Goal: Transaction & Acquisition: Purchase product/service

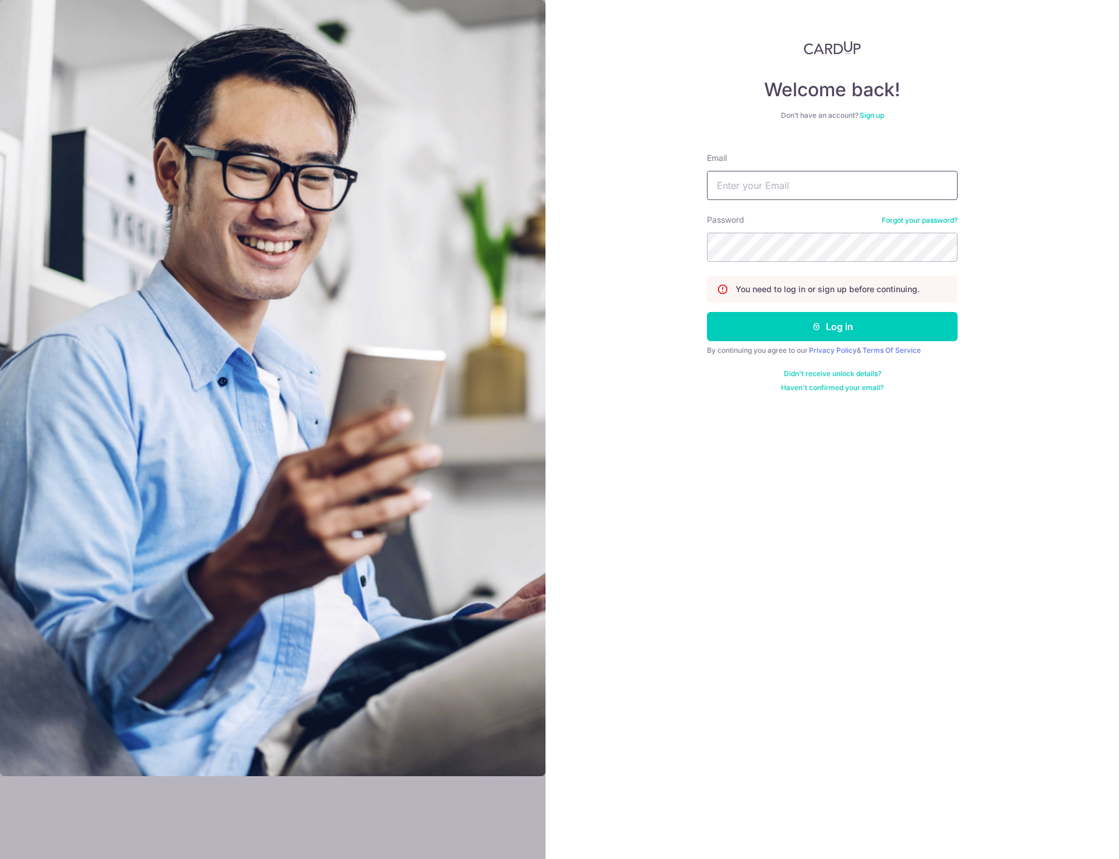
click at [743, 181] on input "Email" at bounding box center [832, 185] width 251 height 29
type input "scott.spaven@aig.com"
drag, startPoint x: 863, startPoint y: 325, endPoint x: 783, endPoint y: 286, distance: 89.2
click at [863, 324] on button "Log in" at bounding box center [832, 326] width 251 height 29
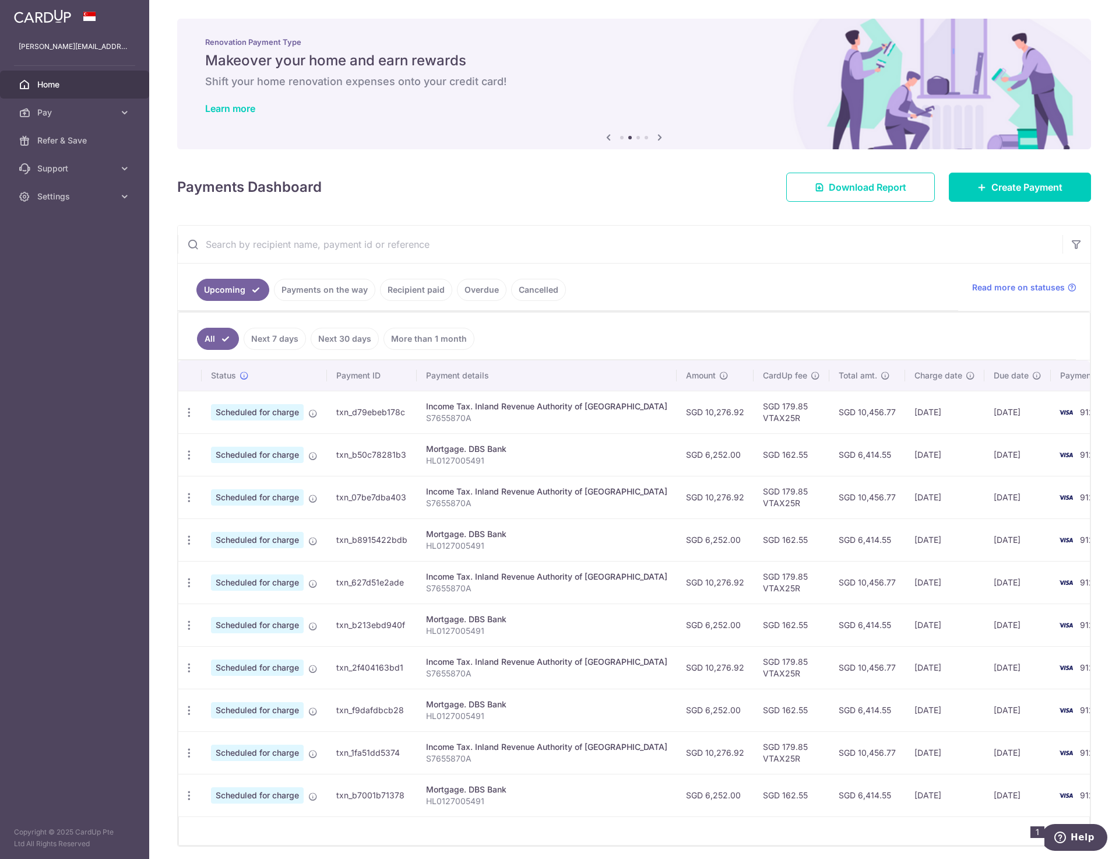
click at [336, 343] on link "Next 30 days" at bounding box center [345, 339] width 68 height 22
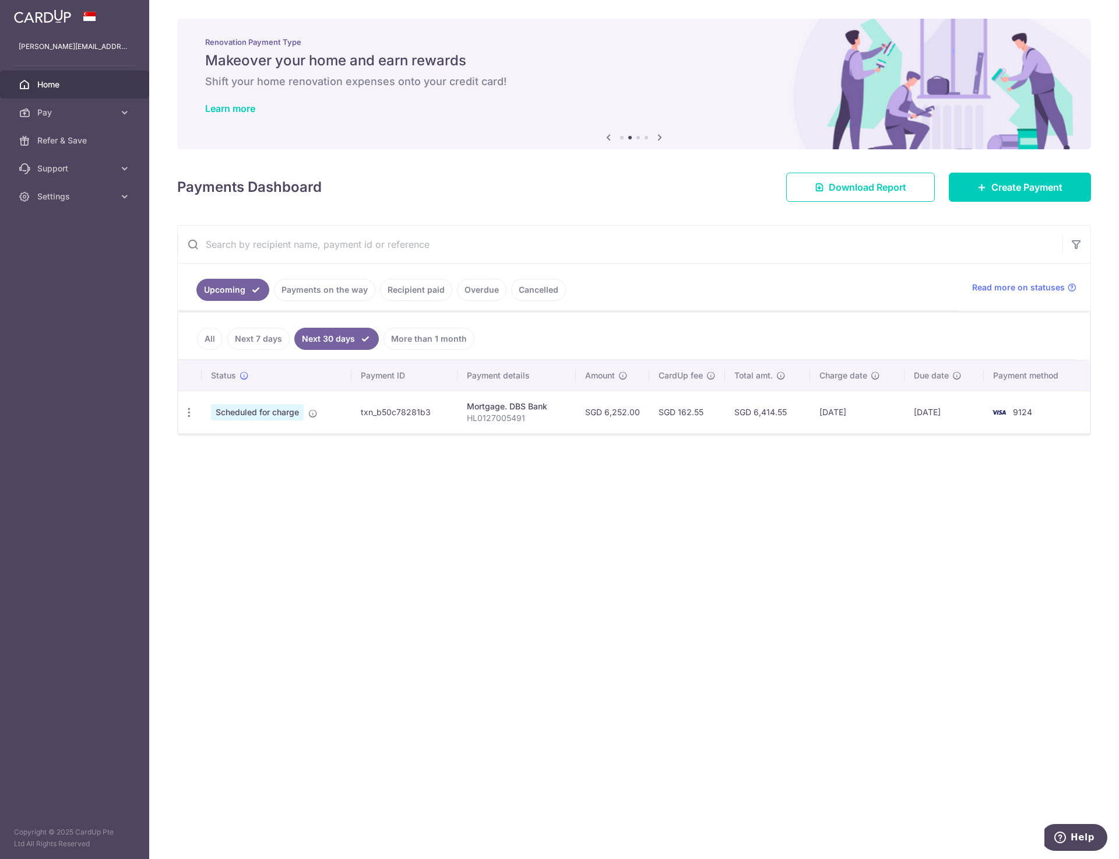
click at [208, 335] on link "All" at bounding box center [210, 339] width 26 height 22
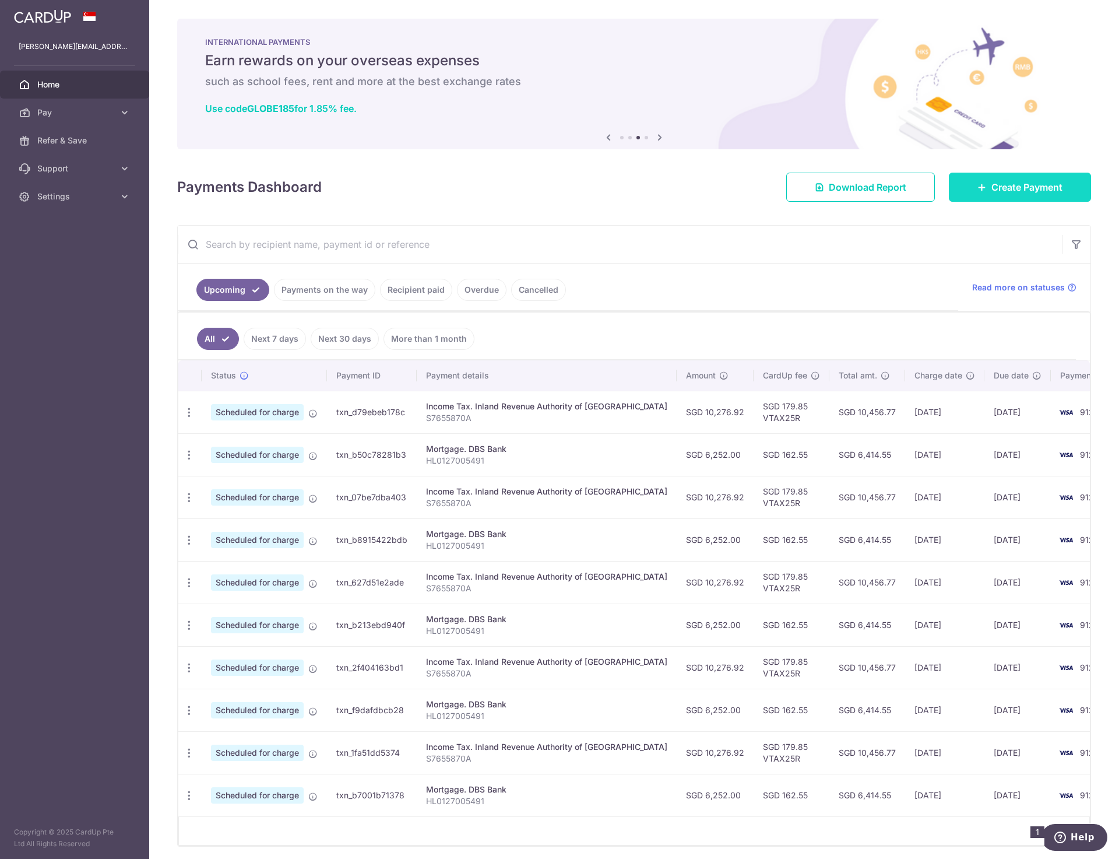
click at [1019, 184] on span "Create Payment" at bounding box center [1027, 187] width 71 height 14
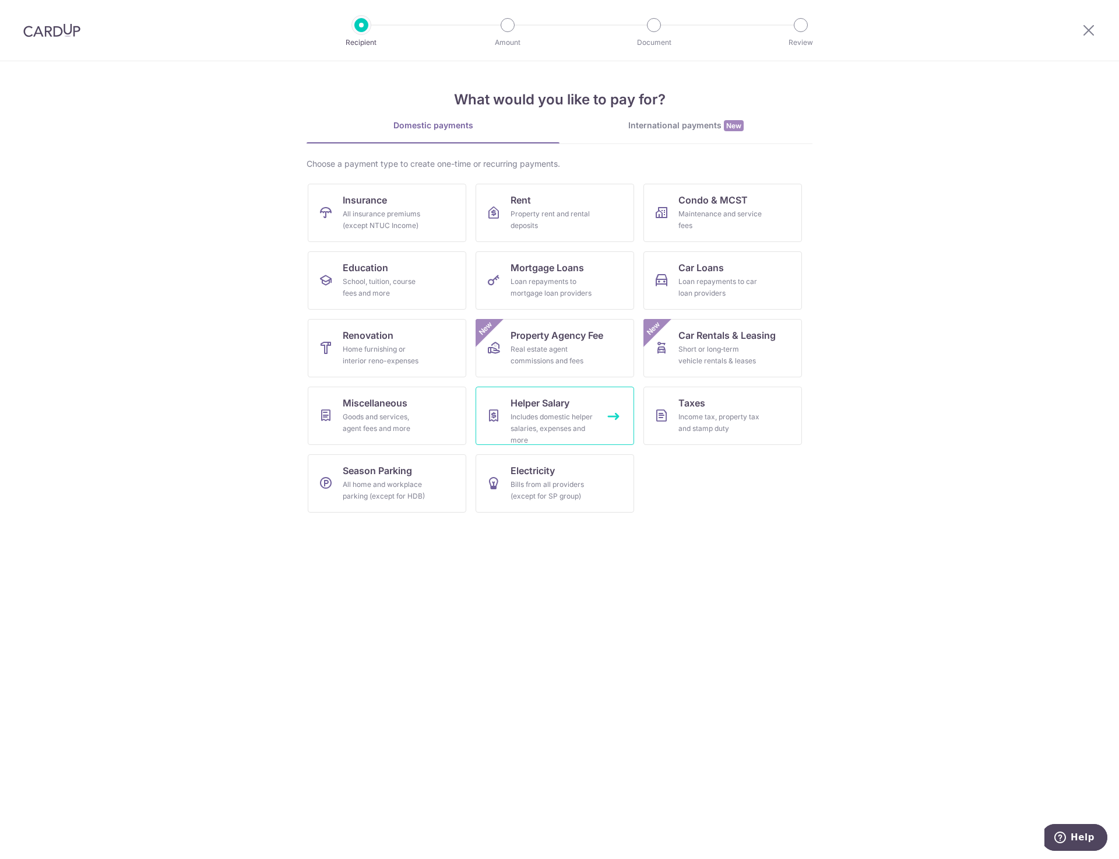
click at [538, 416] on div "Includes domestic helper salaries, expenses and more" at bounding box center [553, 428] width 84 height 35
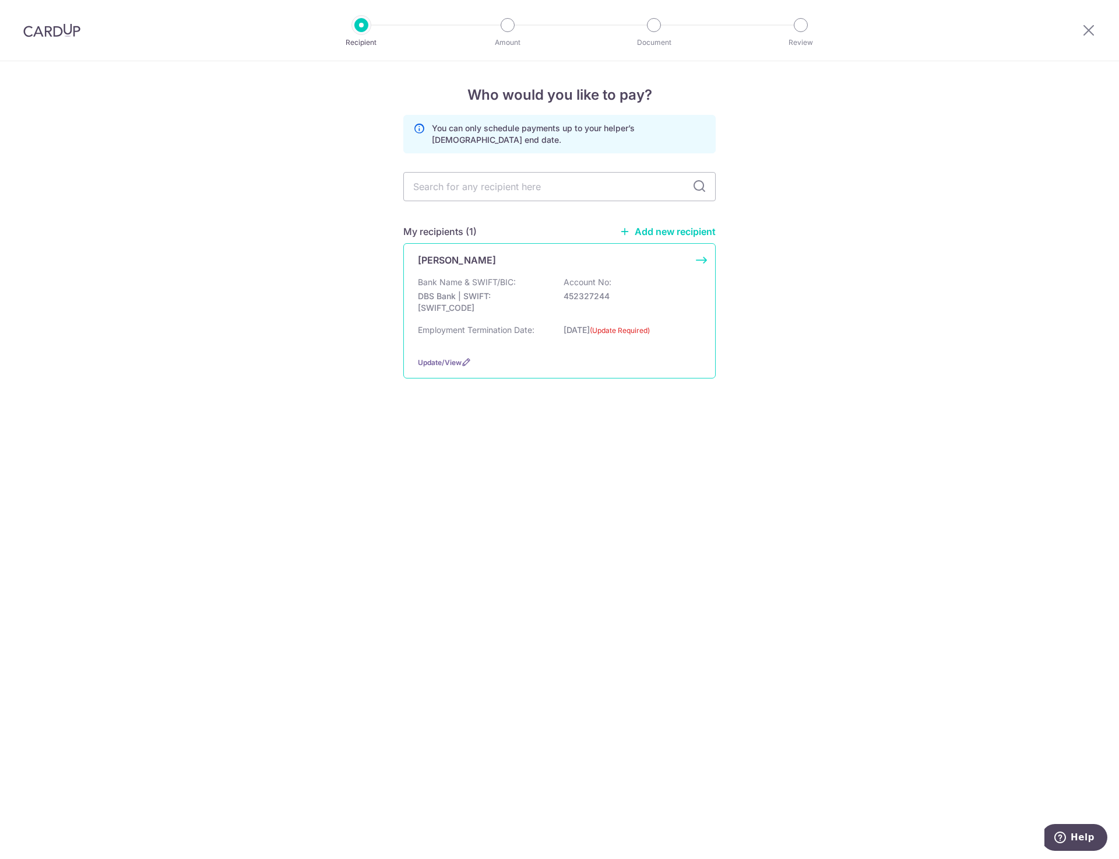
click at [450, 294] on p "DBS Bank | SWIFT: DBSSSGSGXXX" at bounding box center [483, 301] width 131 height 23
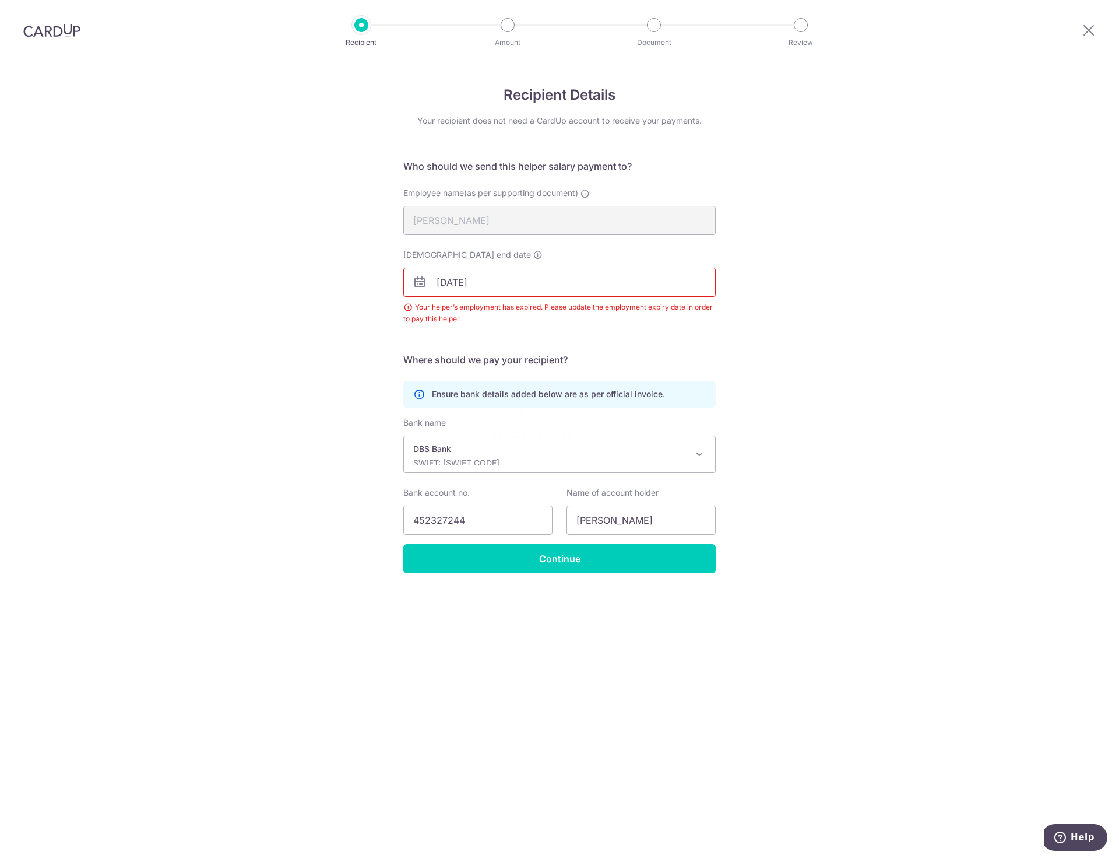
click at [487, 281] on input "15/09/2025" at bounding box center [559, 282] width 313 height 29
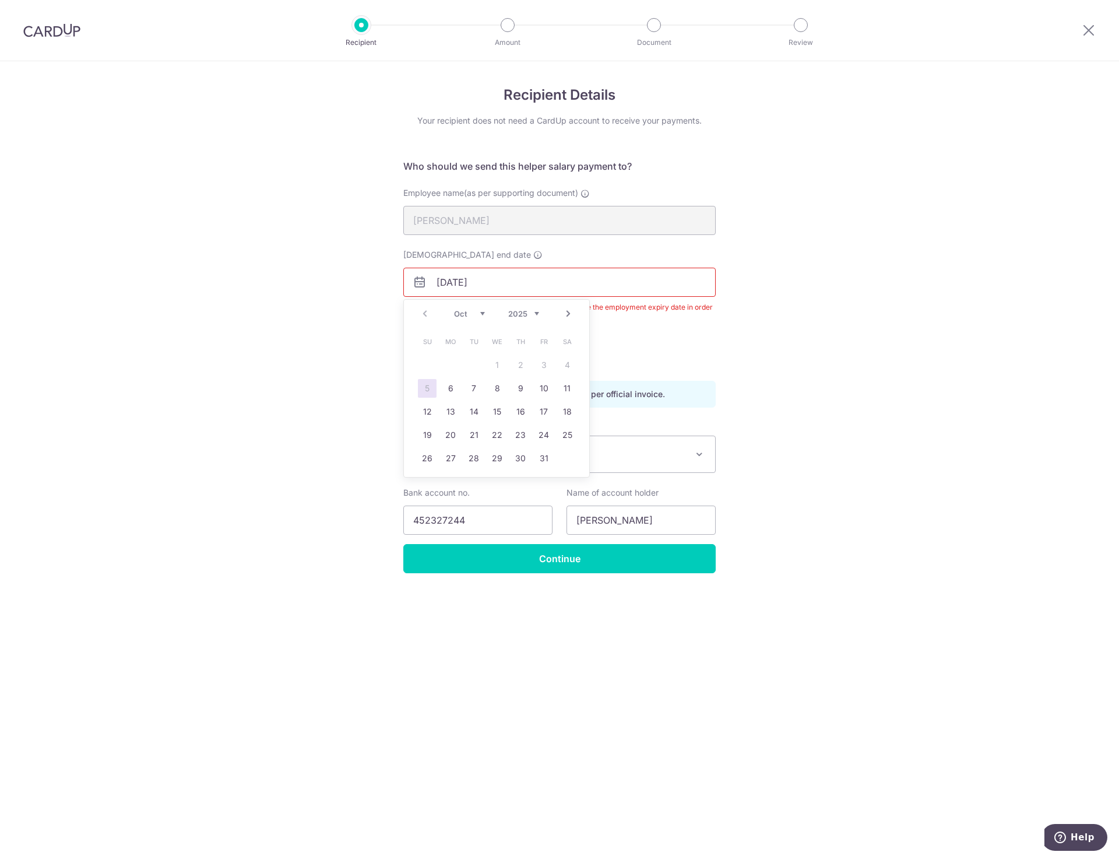
click at [535, 314] on select "2025 2026 2027 2028 2029 2030 2031 2032 2033 2034 2035" at bounding box center [523, 313] width 31 height 9
click at [543, 409] on link "15" at bounding box center [544, 411] width 19 height 19
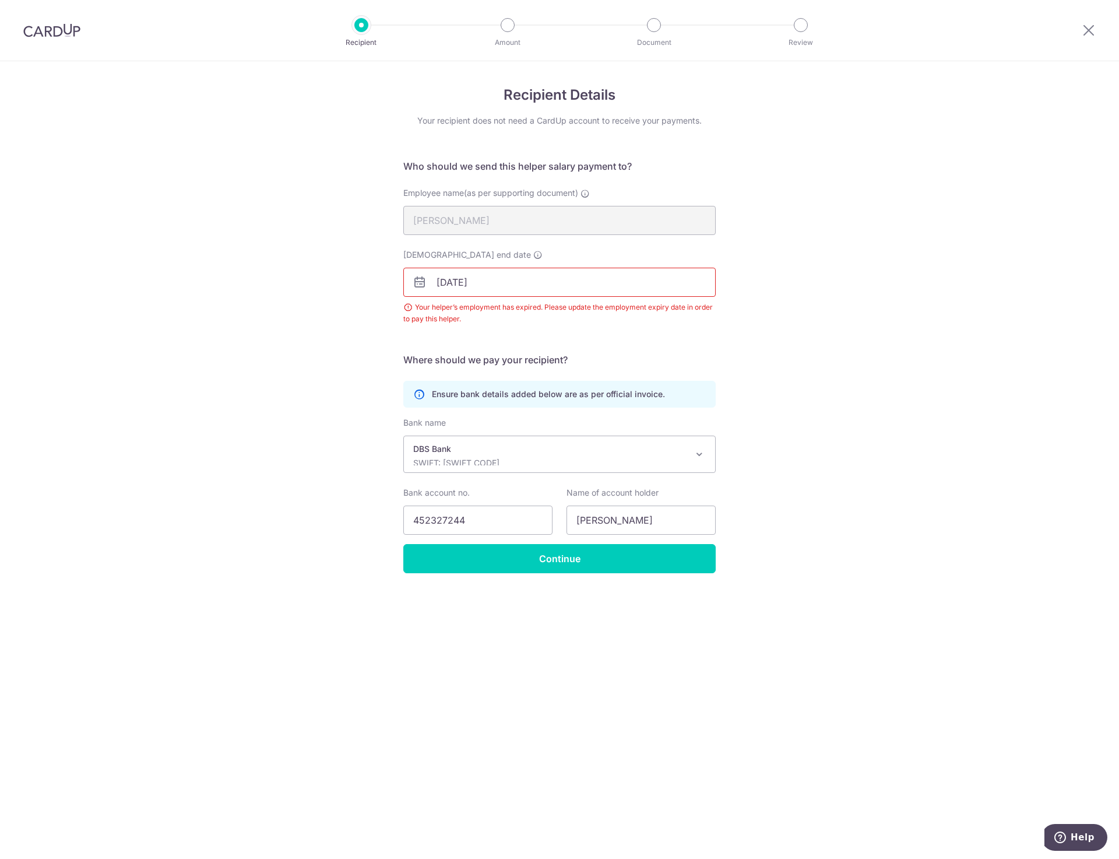
click at [448, 283] on input "15/10/2027" at bounding box center [559, 282] width 313 height 29
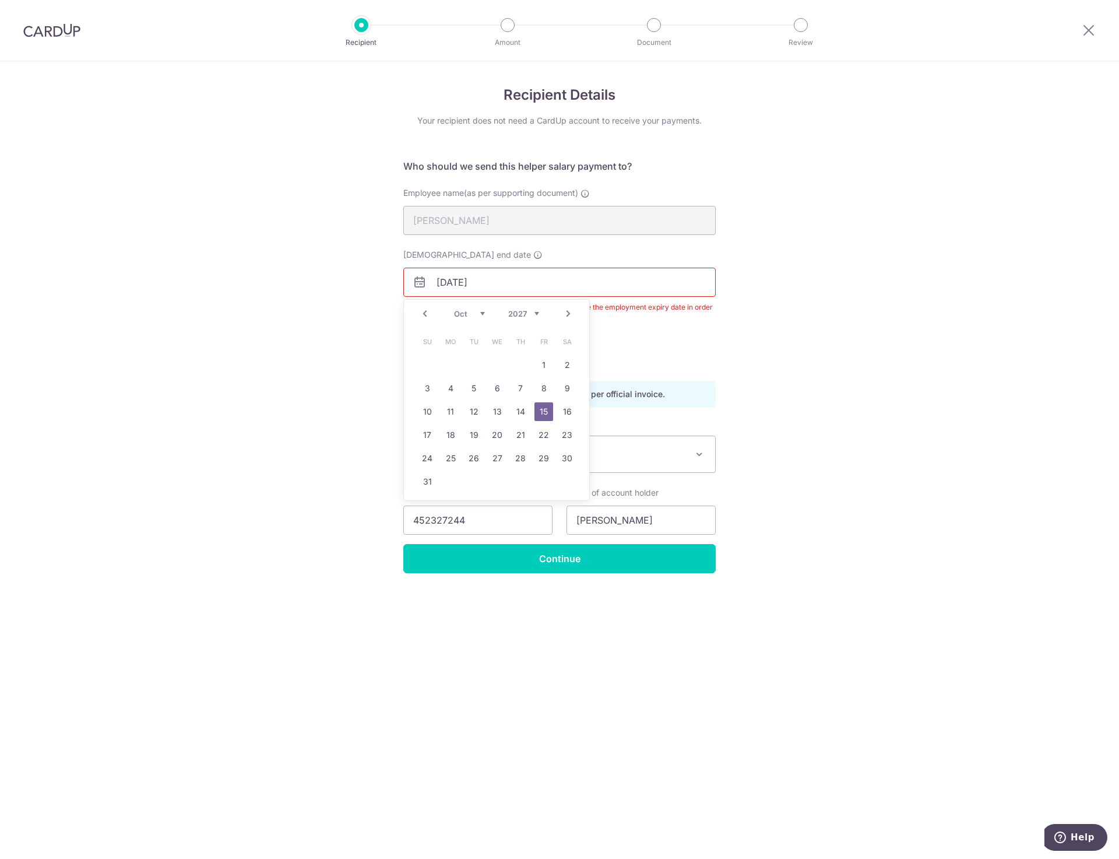
click at [482, 315] on select "Jan Feb Mar Apr May Jun Jul Aug Sep Oct Nov Dec" at bounding box center [469, 313] width 31 height 9
click at [448, 388] on link "6" at bounding box center [450, 388] width 19 height 19
type input "[DATE]"
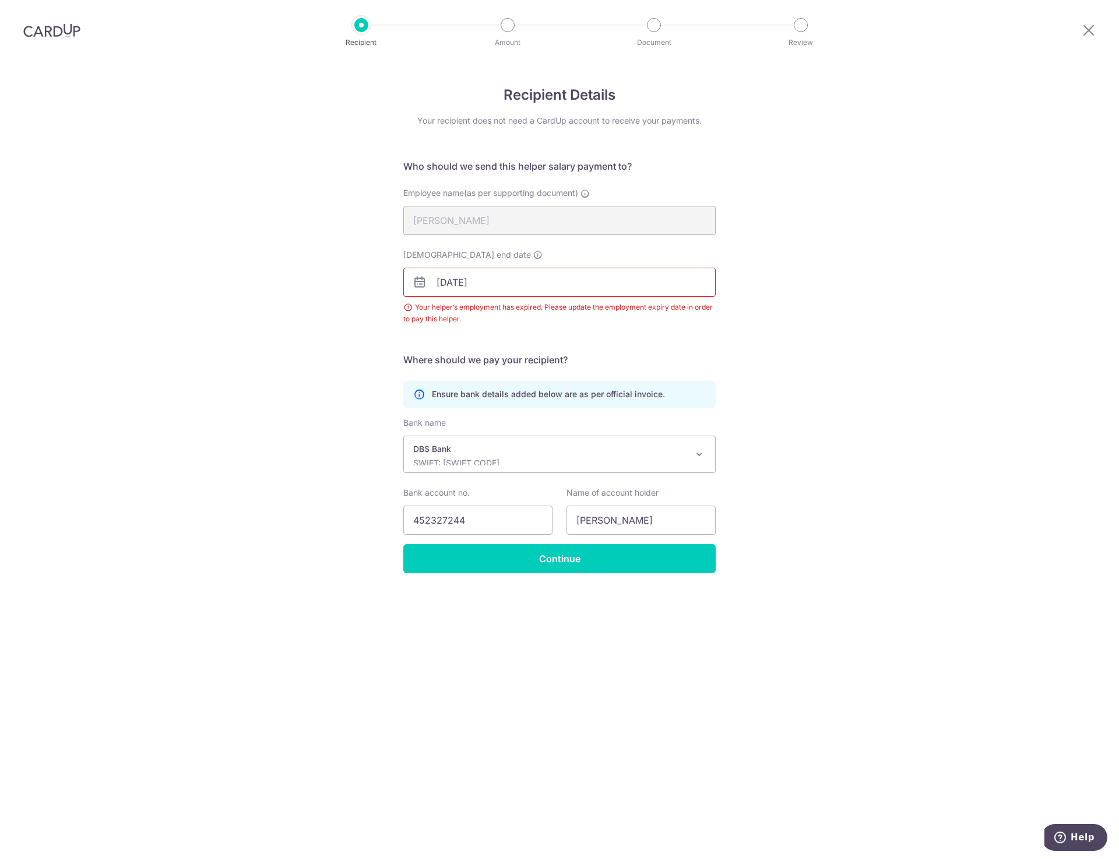
click at [347, 364] on div "Recipient Details Your recipient does not need a CardUp account to receive your…" at bounding box center [559, 460] width 1119 height 798
click at [568, 556] on input "Continue" at bounding box center [559, 558] width 313 height 29
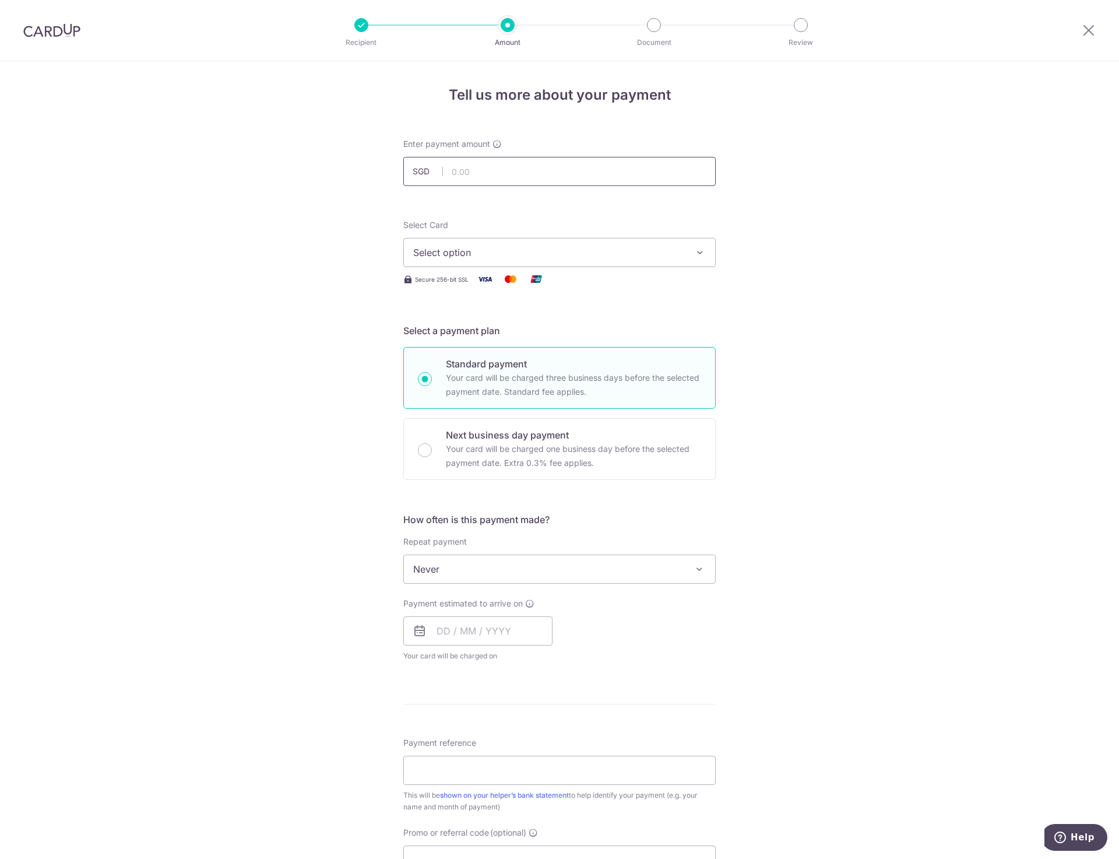
click at [459, 175] on input "text" at bounding box center [559, 171] width 313 height 29
type input "900.00"
click at [448, 248] on span "Select option" at bounding box center [549, 252] width 272 height 14
click at [468, 364] on span "**** 9124" at bounding box center [462, 364] width 43 height 14
click at [490, 570] on span "Never" at bounding box center [559, 569] width 311 height 28
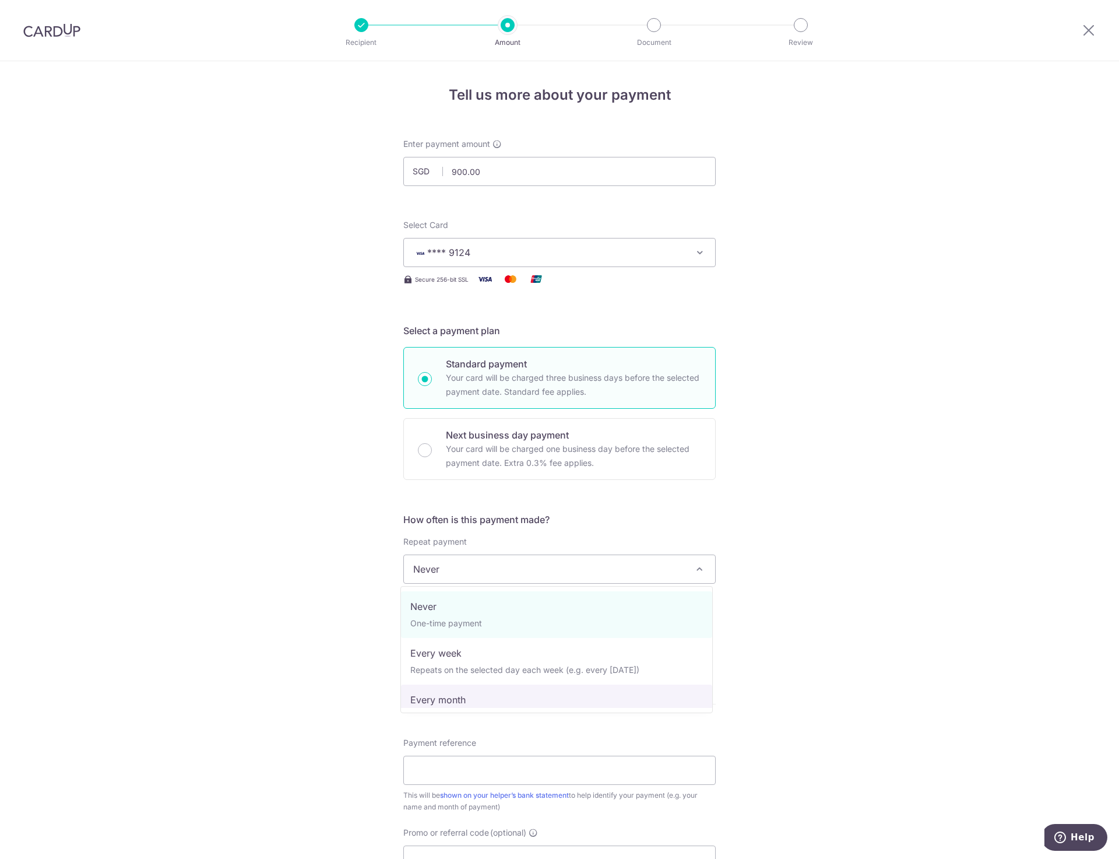
select select "3"
type input "06/09/2027"
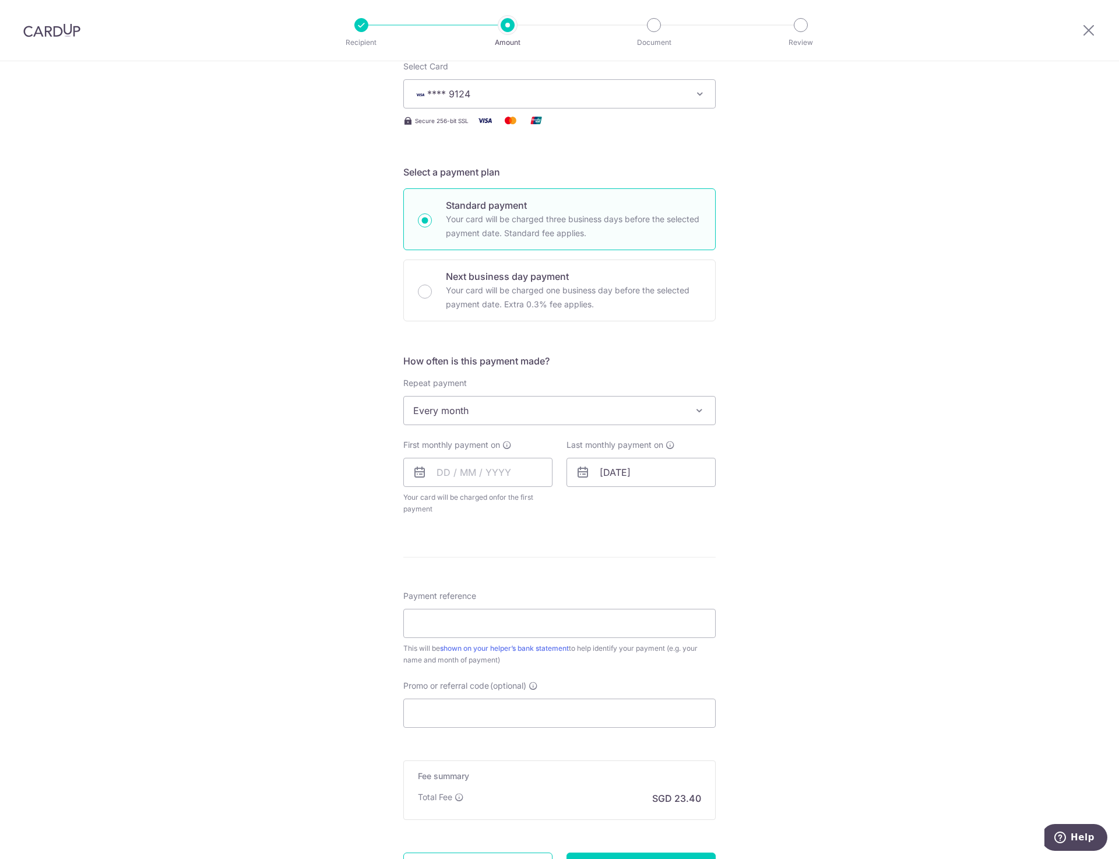
scroll to position [175, 0]
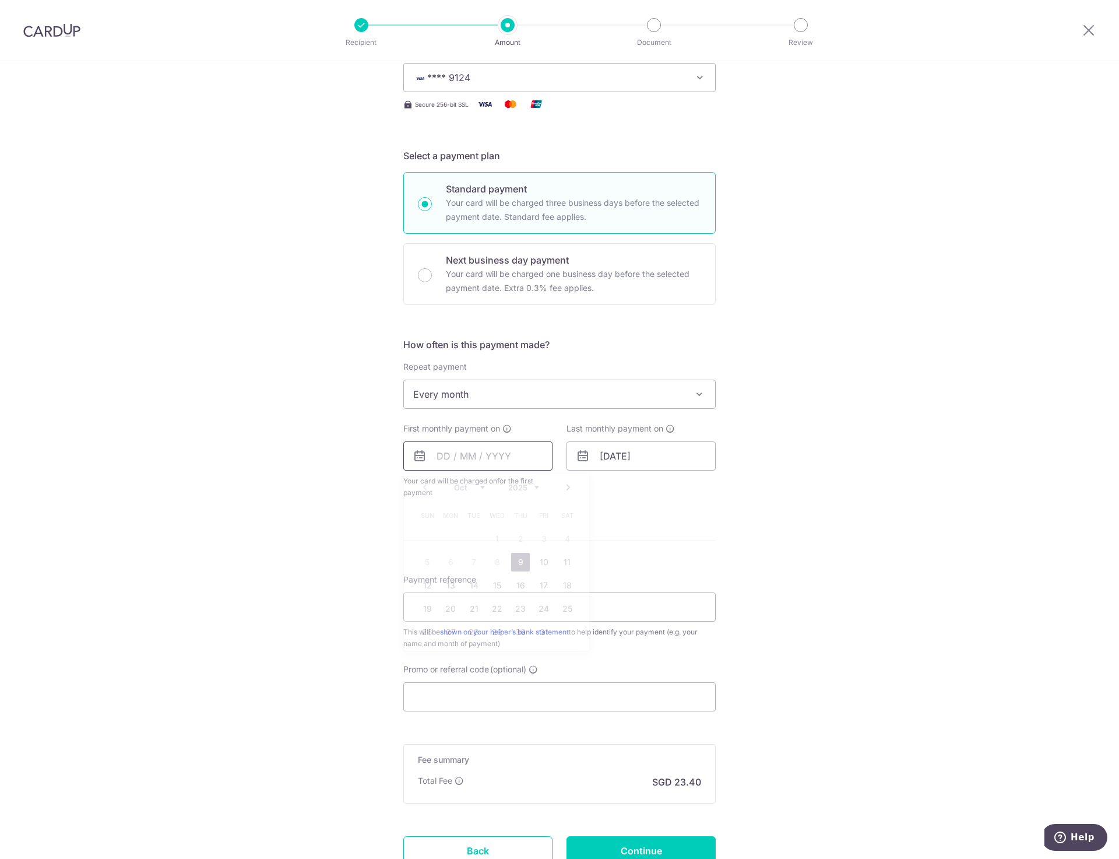
click at [438, 455] on input "text" at bounding box center [477, 455] width 149 height 29
click at [495, 583] on link "15" at bounding box center [497, 585] width 19 height 19
type input "[DATE]"
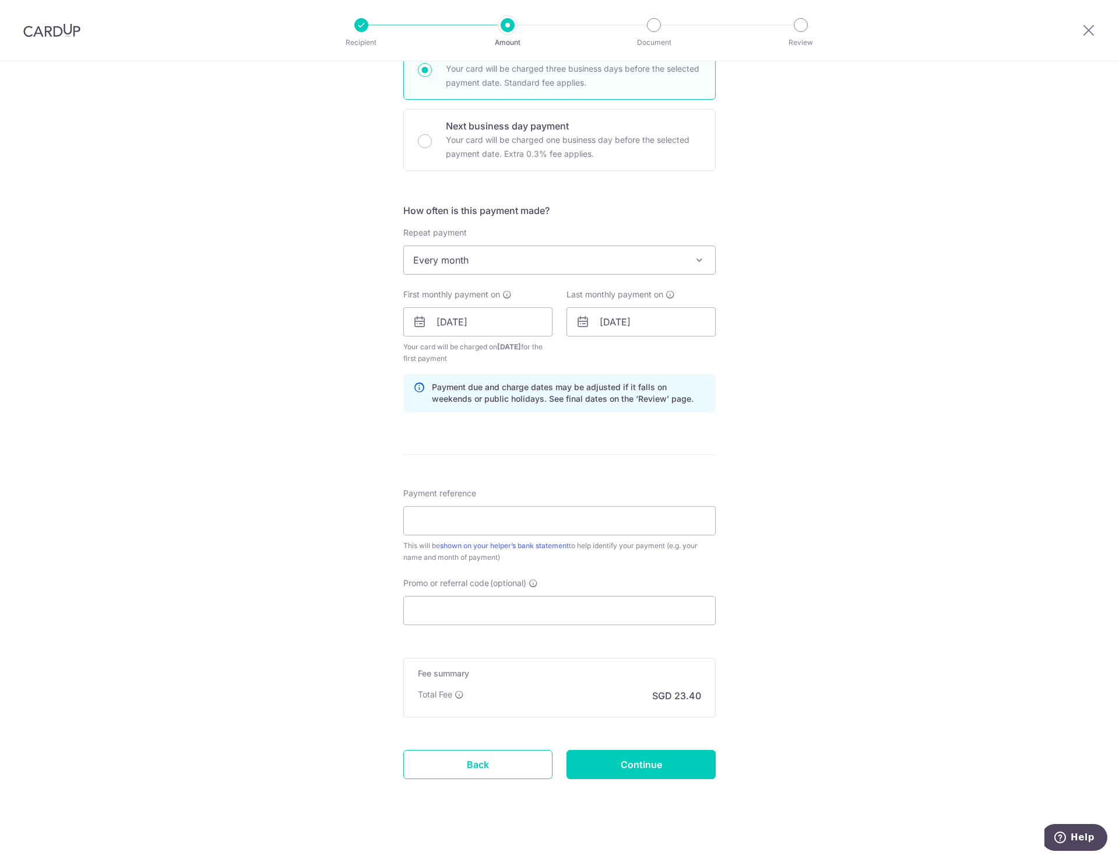
scroll to position [317, 0]
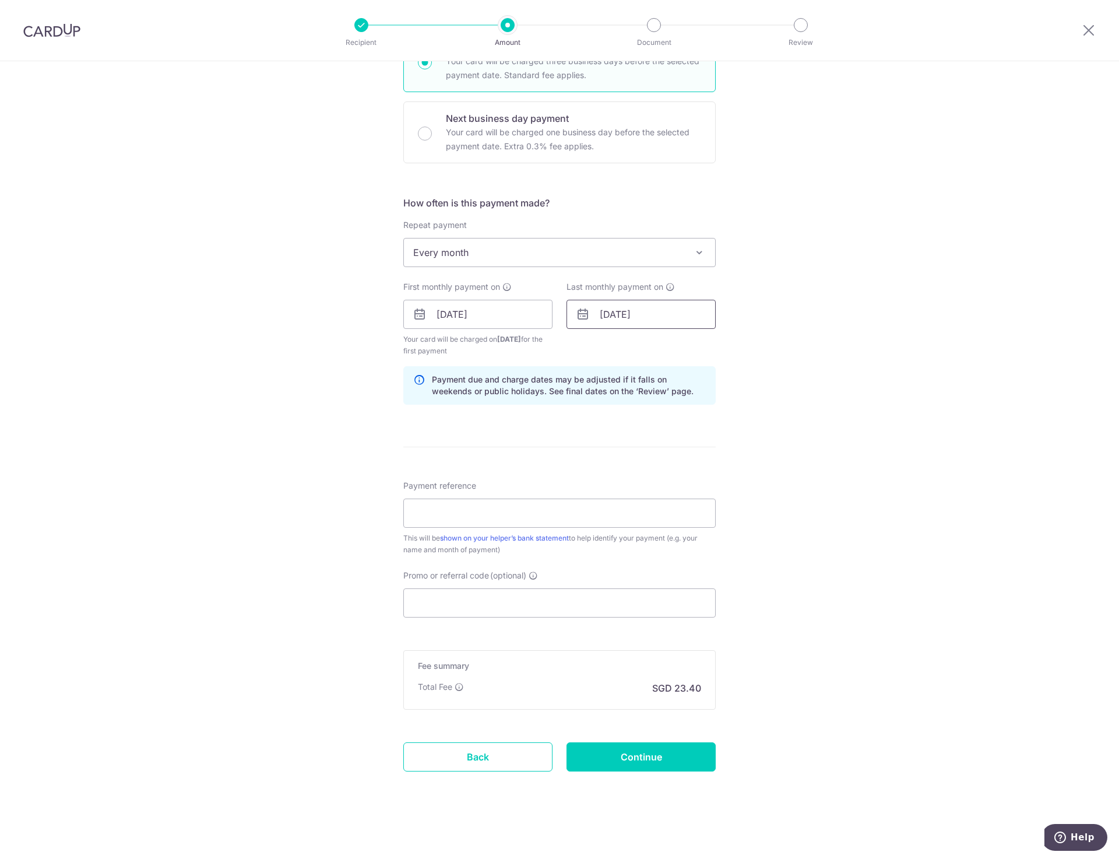
click at [655, 317] on input "06/09/2027" at bounding box center [641, 314] width 149 height 29
click at [350, 367] on div "Tell us more about your payment Enter payment amount SGD 900.00 900.00 Select C…" at bounding box center [559, 302] width 1119 height 1114
click at [415, 513] on input "Payment reference" at bounding box center [559, 512] width 313 height 29
type input "S"
type input "Helper Salary - [PERSON_NAME]"
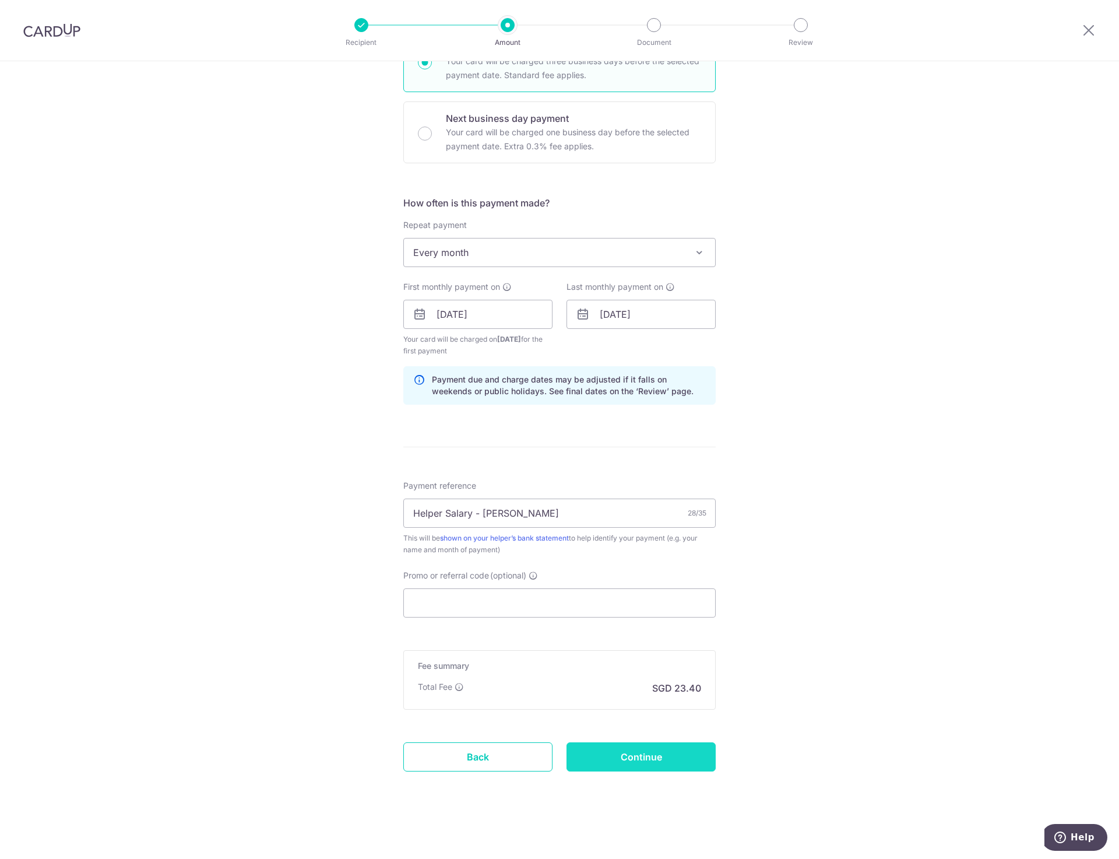
click at [626, 761] on input "Continue" at bounding box center [641, 756] width 149 height 29
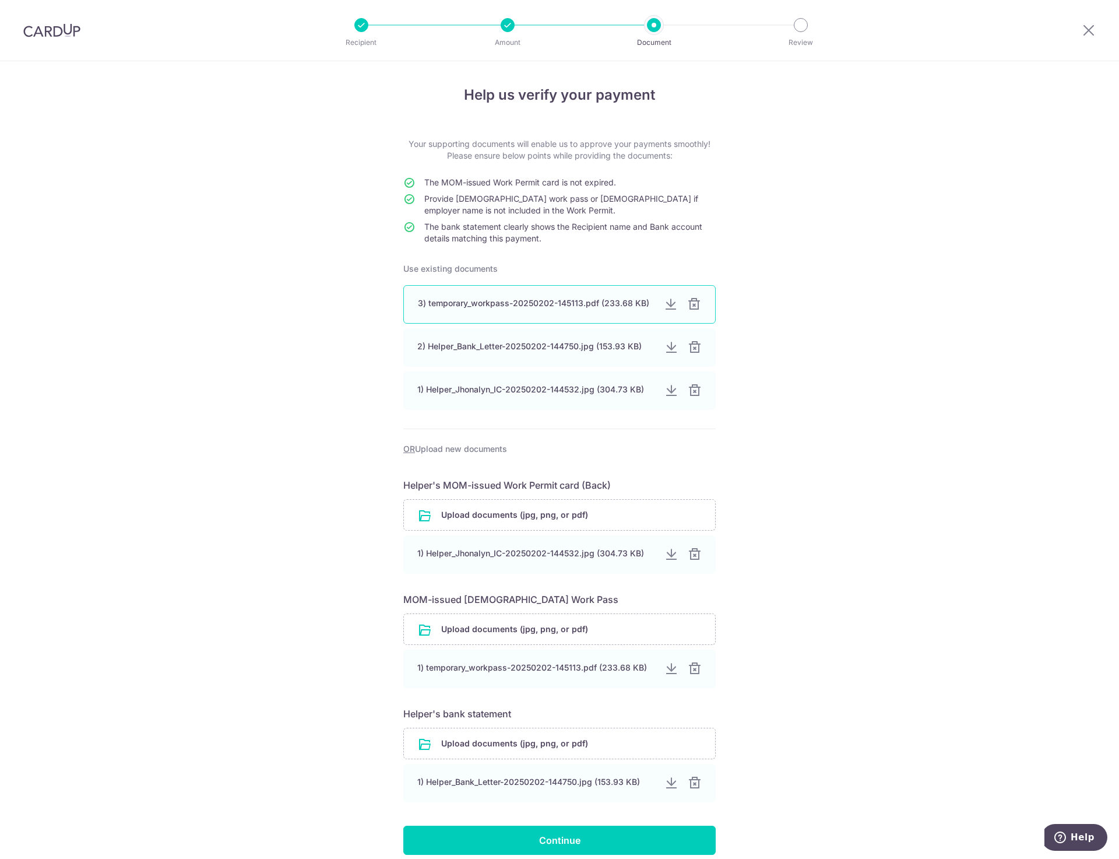
click at [692, 304] on div at bounding box center [694, 304] width 14 height 14
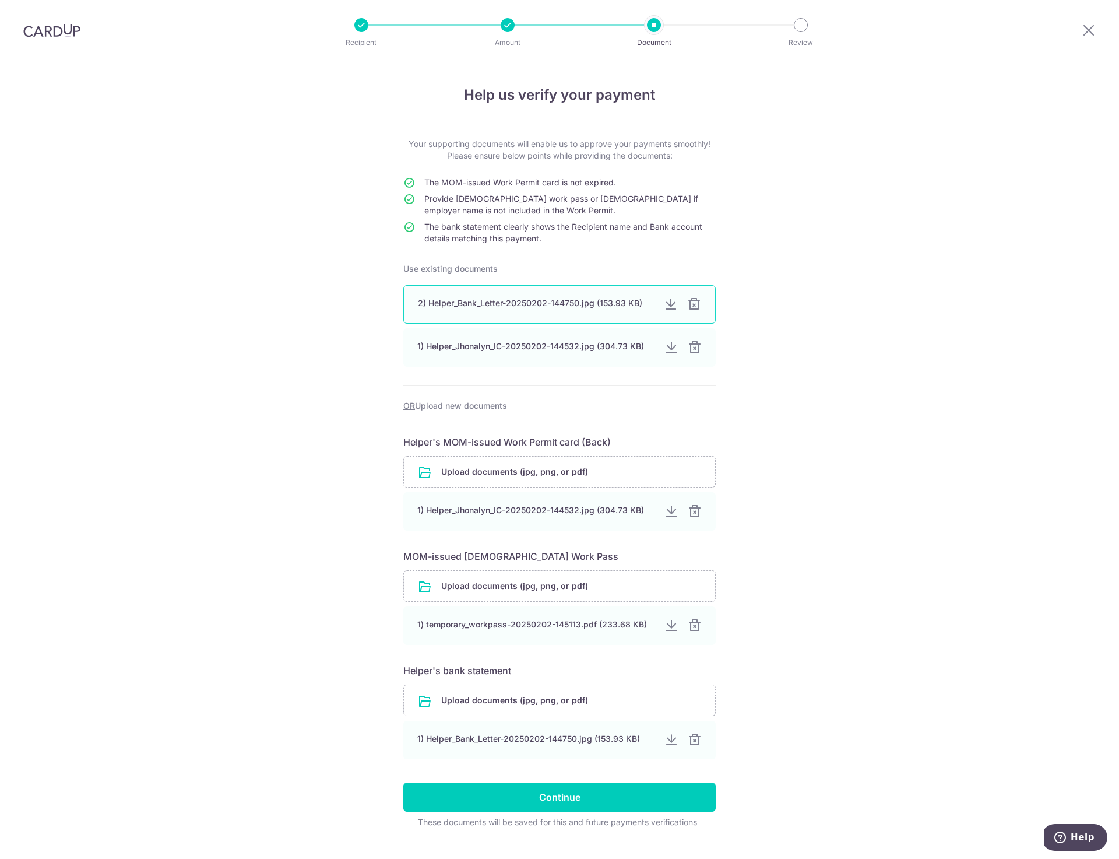
click at [689, 305] on div at bounding box center [694, 304] width 14 height 14
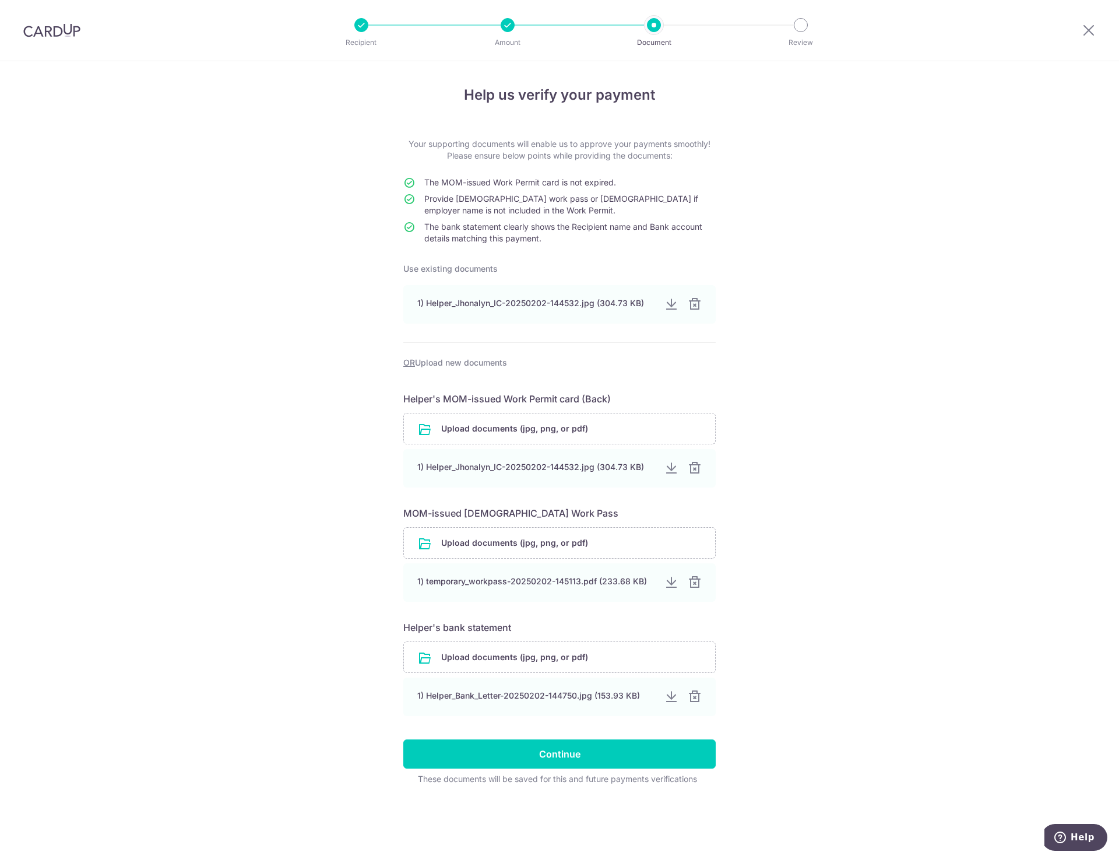
click at [696, 307] on div at bounding box center [695, 304] width 14 height 14
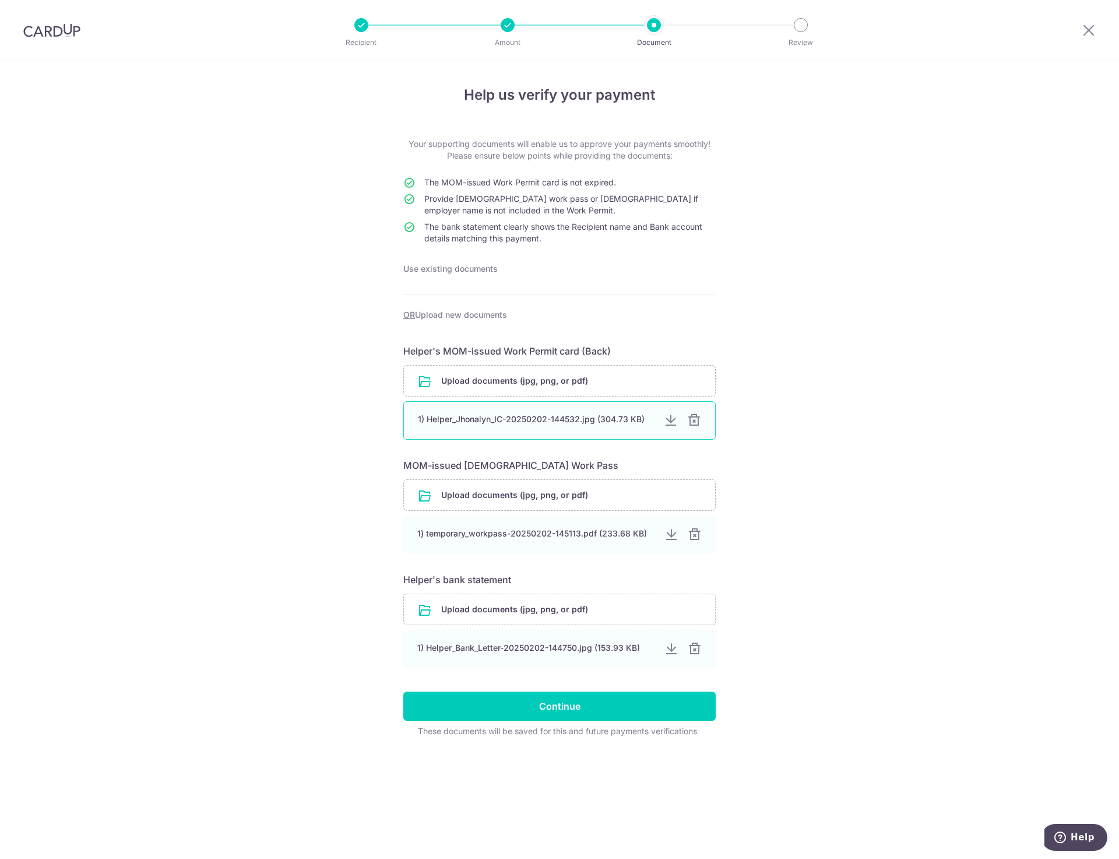
click at [696, 419] on div at bounding box center [694, 420] width 14 height 14
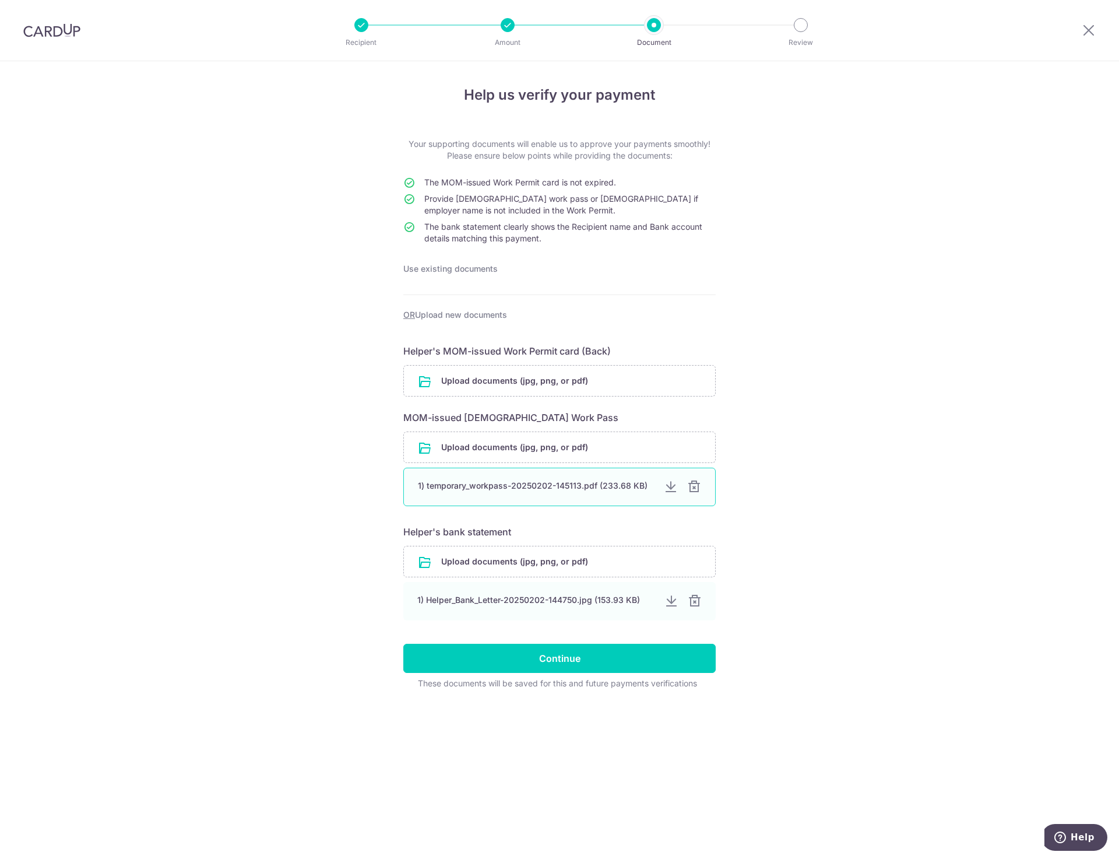
click at [696, 484] on div at bounding box center [694, 487] width 14 height 14
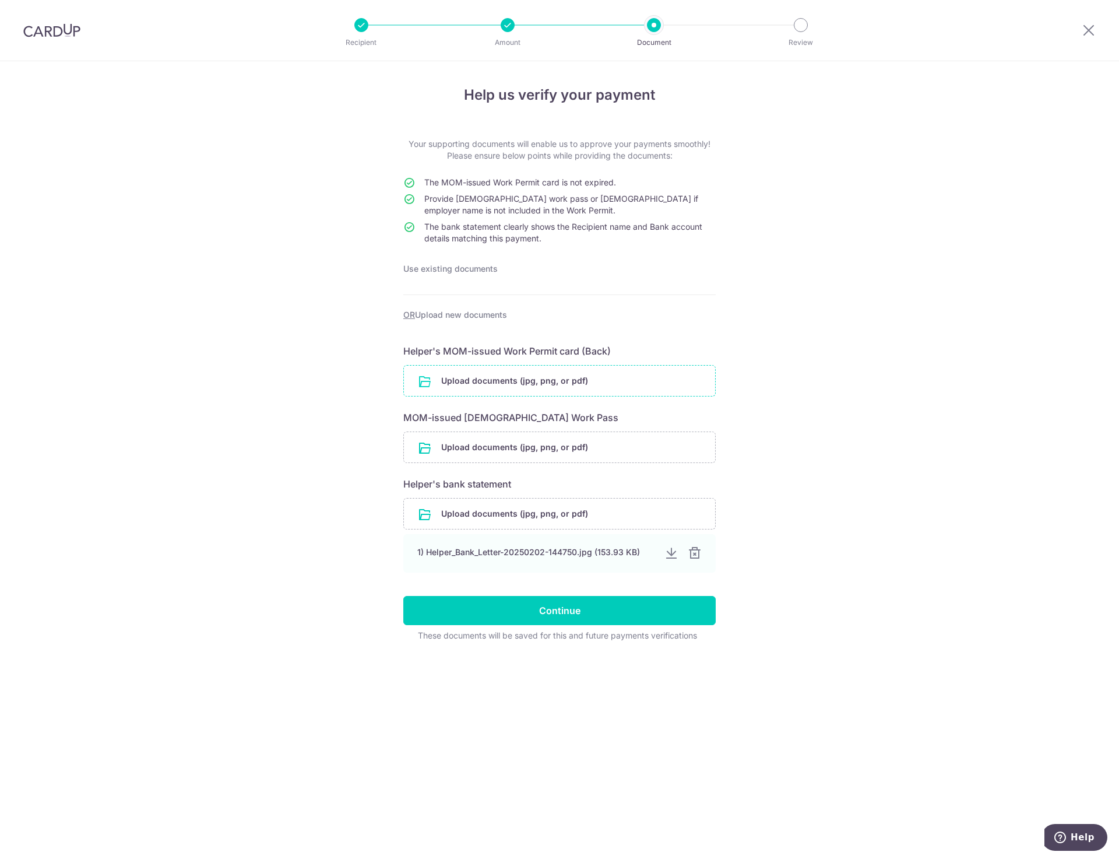
click at [556, 382] on input "file" at bounding box center [559, 381] width 311 height 30
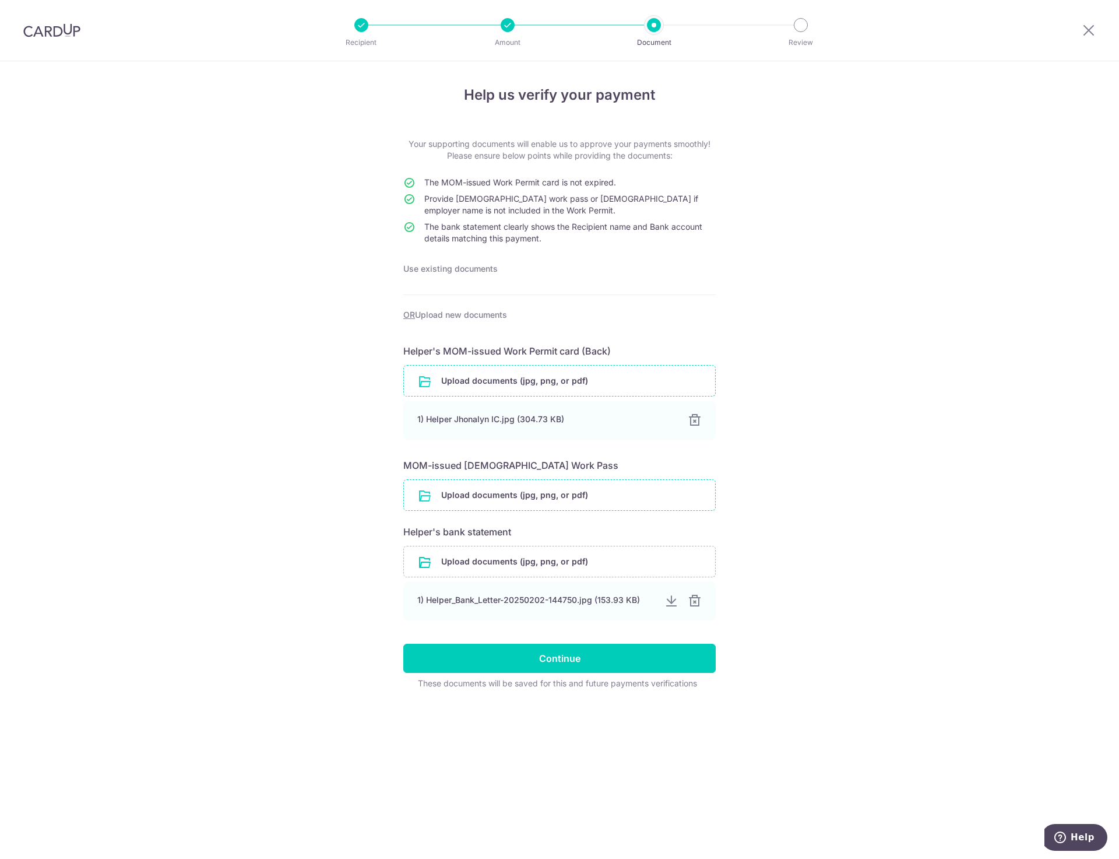
click at [482, 494] on input "file" at bounding box center [559, 495] width 311 height 30
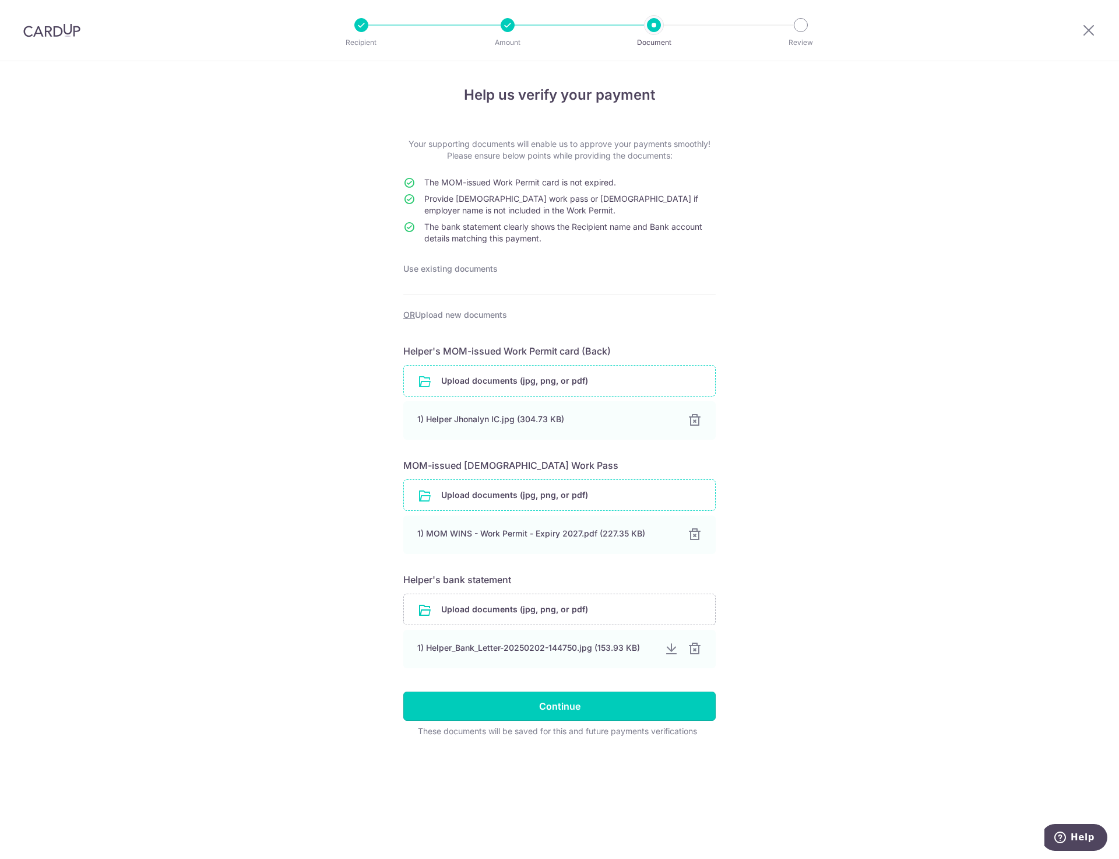
click at [507, 712] on input "Continue" at bounding box center [559, 705] width 313 height 29
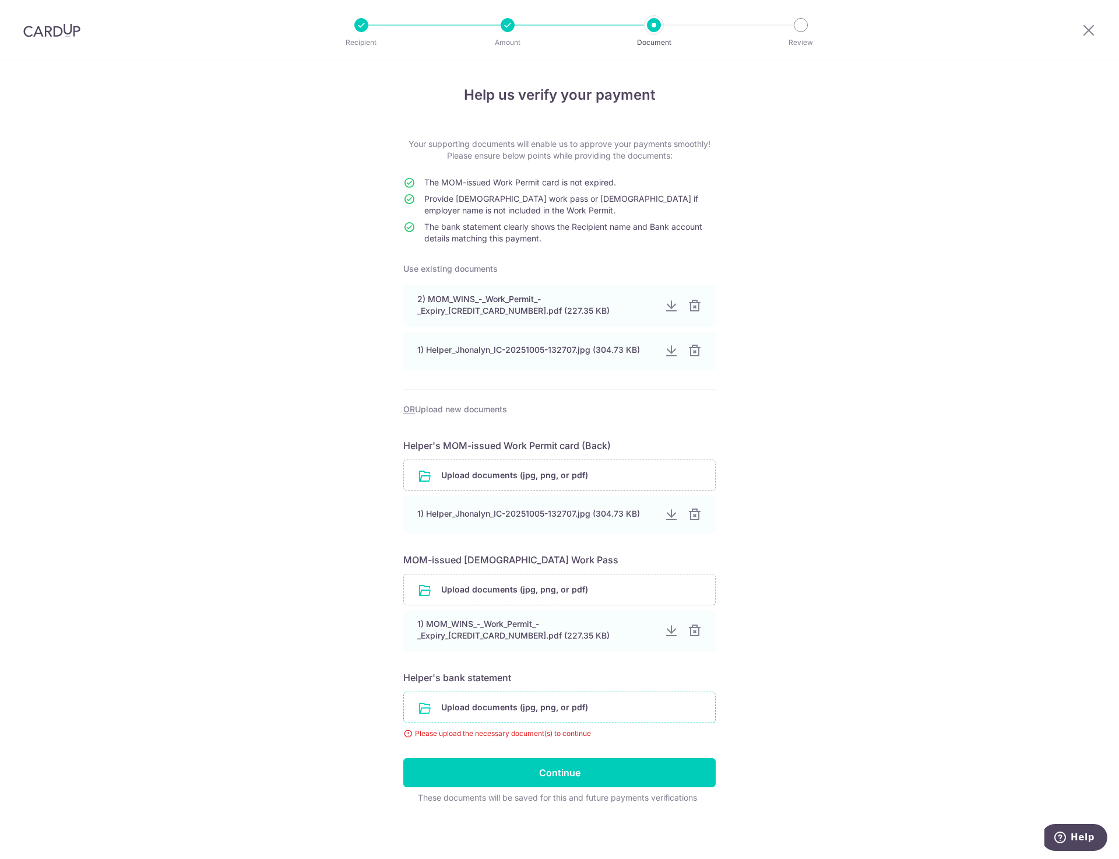
click at [473, 710] on input "file" at bounding box center [559, 707] width 311 height 30
click at [148, 205] on div "Help us verify your payment Your supporting documents will enable us to approve…" at bounding box center [559, 460] width 1119 height 798
click at [477, 707] on input "file" at bounding box center [559, 707] width 311 height 30
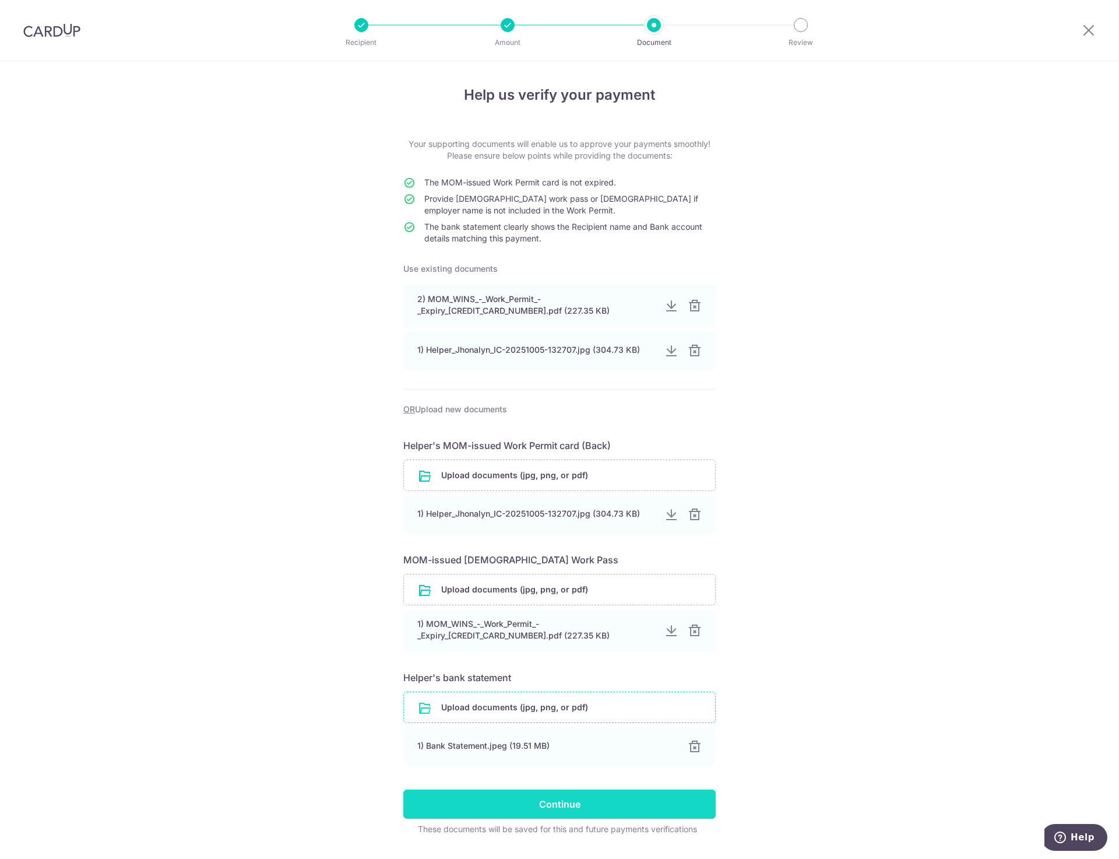
click at [556, 807] on input "Continue" at bounding box center [559, 803] width 313 height 29
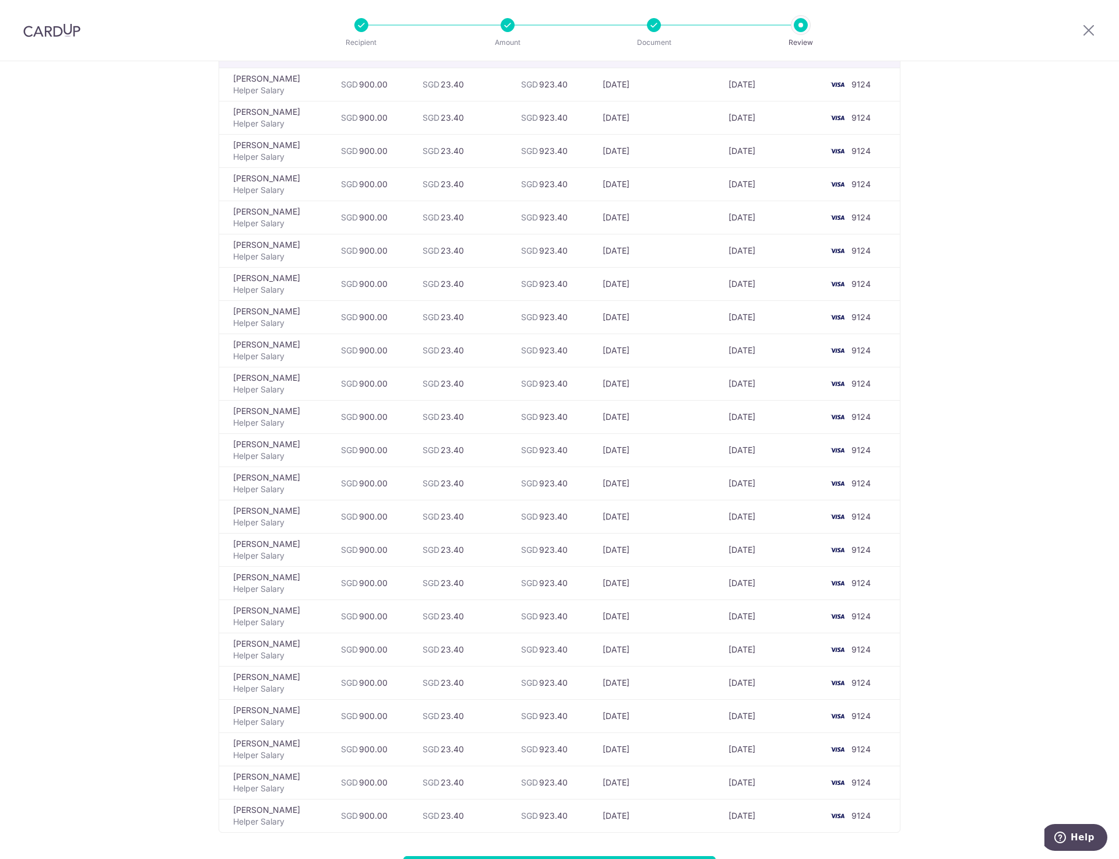
scroll to position [233, 0]
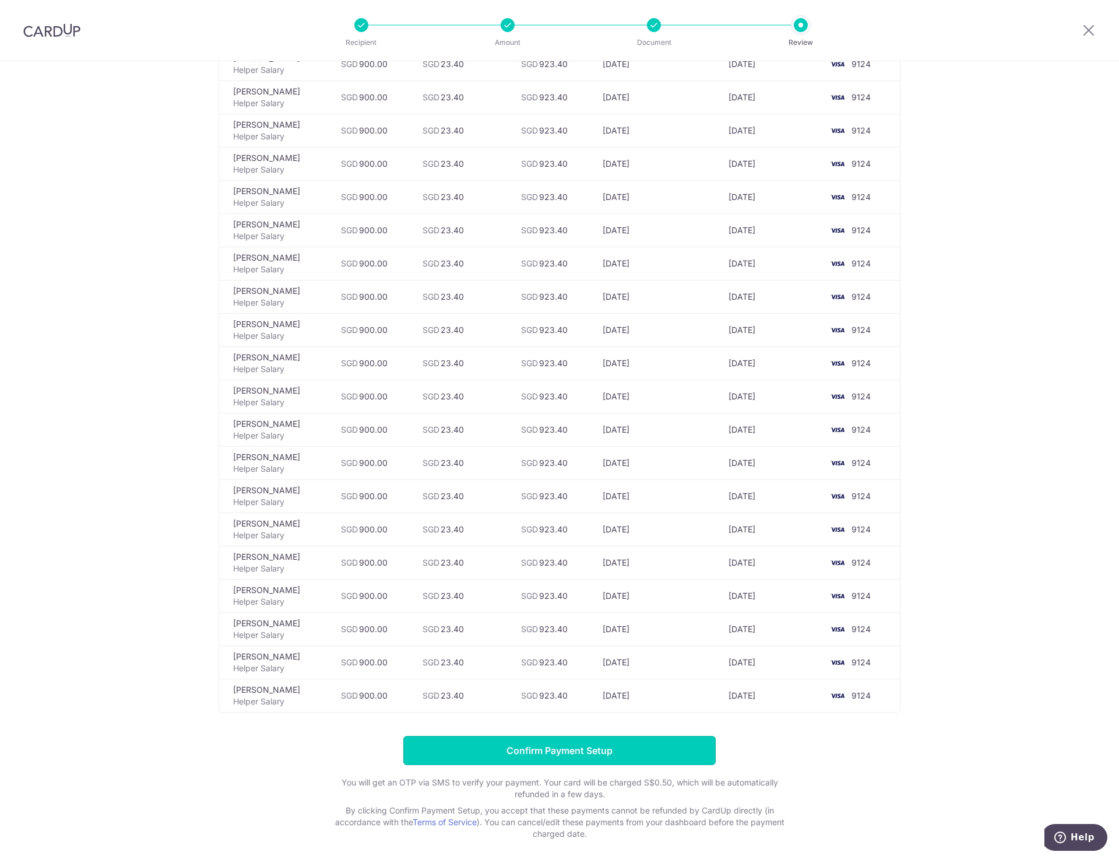
drag, startPoint x: 550, startPoint y: 745, endPoint x: 508, endPoint y: 714, distance: 52.1
click at [550, 745] on input "Confirm Payment Setup" at bounding box center [559, 750] width 313 height 29
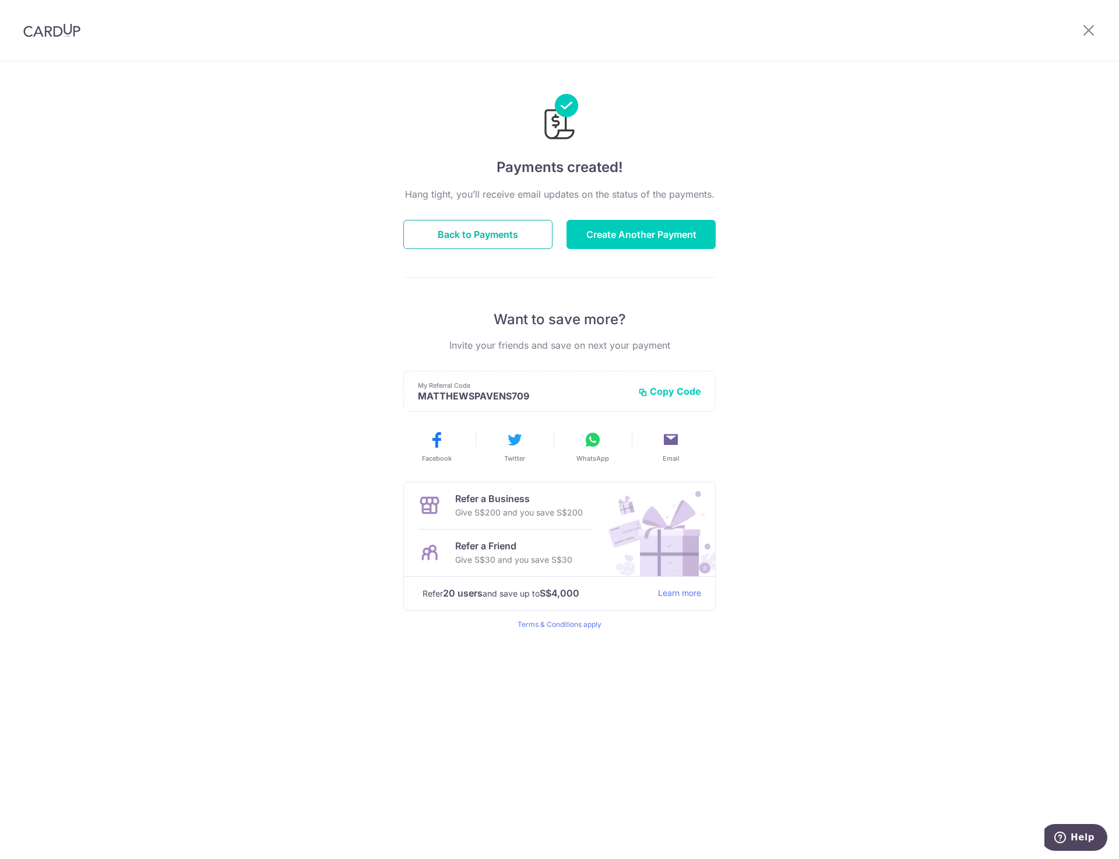
drag, startPoint x: 450, startPoint y: 232, endPoint x: 331, endPoint y: 242, distance: 119.3
click at [450, 232] on button "Back to Payments" at bounding box center [477, 234] width 149 height 29
